Goal: Find specific page/section: Find specific page/section

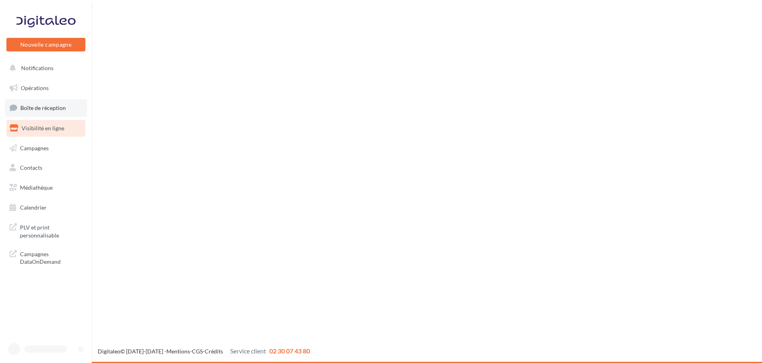
click at [44, 105] on span "Boîte de réception" at bounding box center [42, 107] width 45 height 7
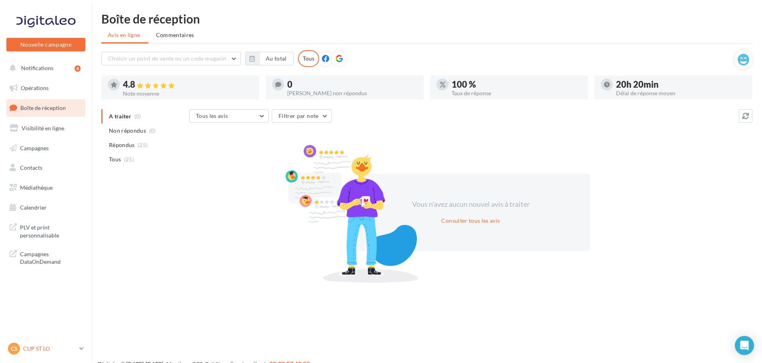
click at [47, 349] on p "CUP ST LO" at bounding box center [49, 349] width 53 height 8
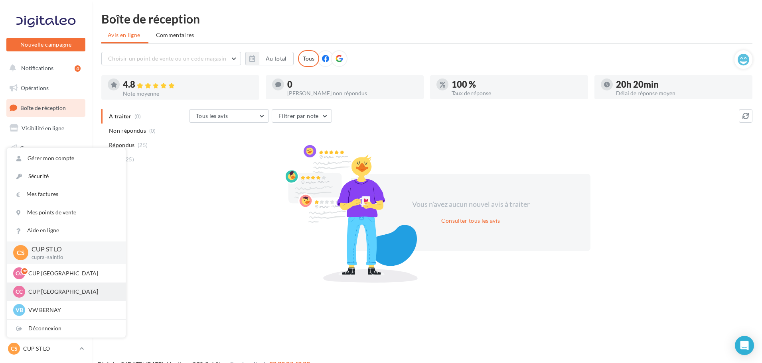
click at [51, 294] on p "CUP [GEOGRAPHIC_DATA]" at bounding box center [72, 292] width 88 height 8
